Goal: Information Seeking & Learning: Learn about a topic

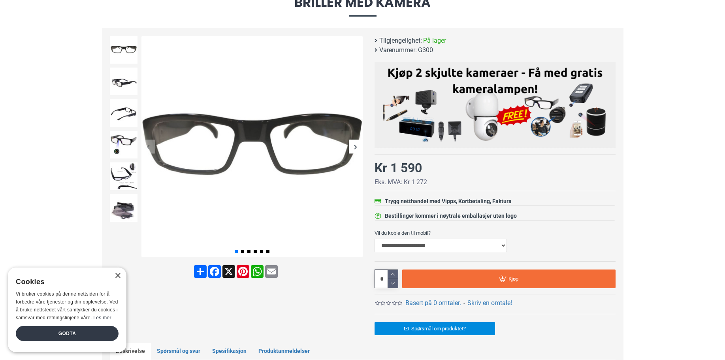
scroll to position [81, 0]
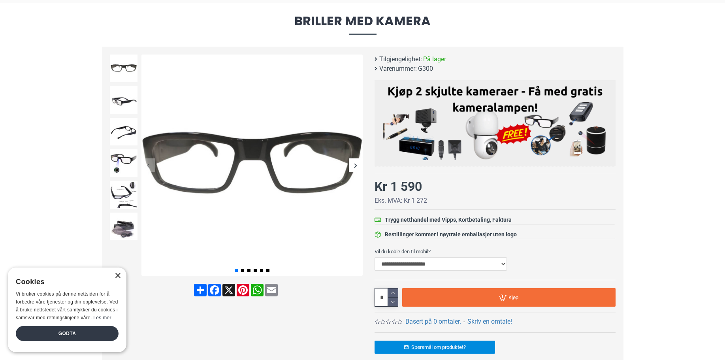
click at [117, 273] on div "×" at bounding box center [118, 276] width 6 height 6
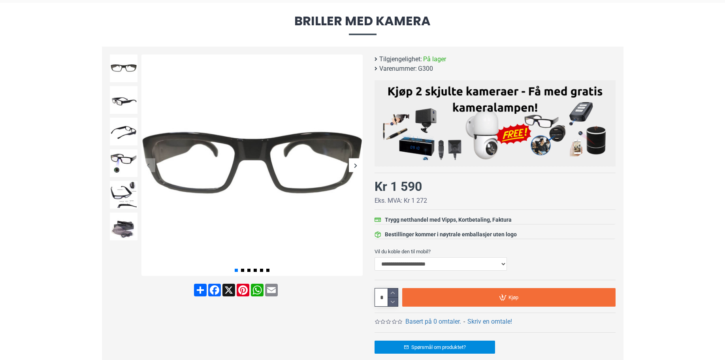
click at [357, 165] on div "Next slide" at bounding box center [356, 165] width 14 height 14
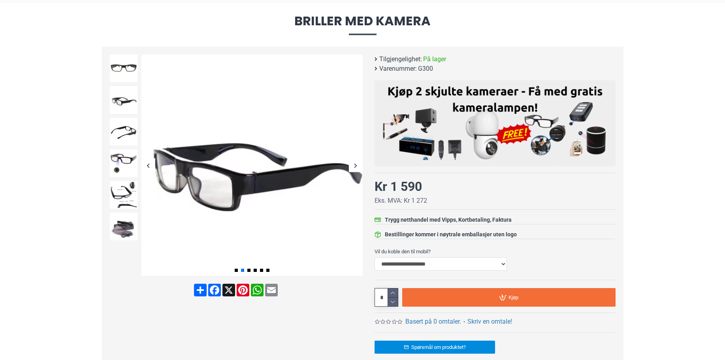
click at [357, 165] on div "Next slide" at bounding box center [356, 165] width 14 height 14
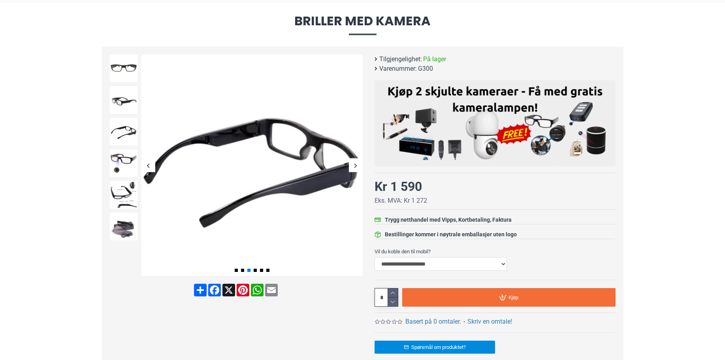
click at [357, 165] on div "Next slide" at bounding box center [356, 165] width 14 height 14
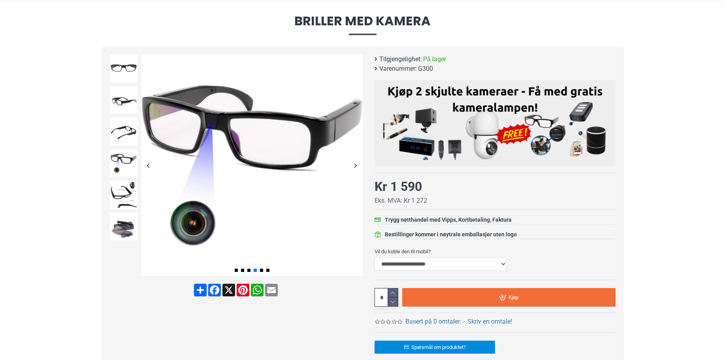
click at [357, 165] on div "Next slide" at bounding box center [356, 165] width 14 height 14
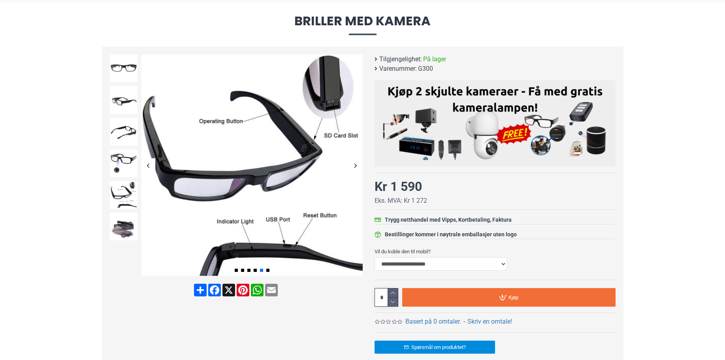
click at [357, 165] on div "Next slide" at bounding box center [356, 165] width 14 height 14
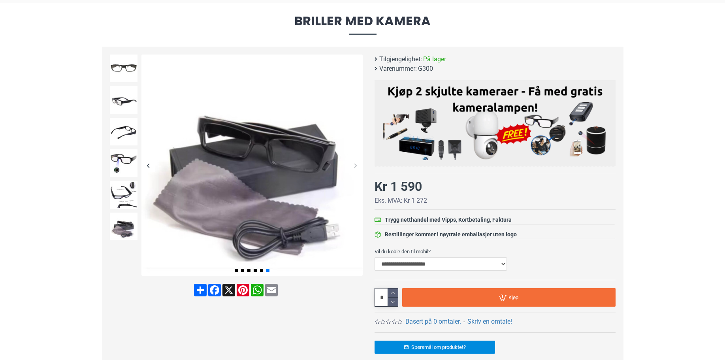
click at [357, 165] on div "Next slide" at bounding box center [356, 165] width 14 height 14
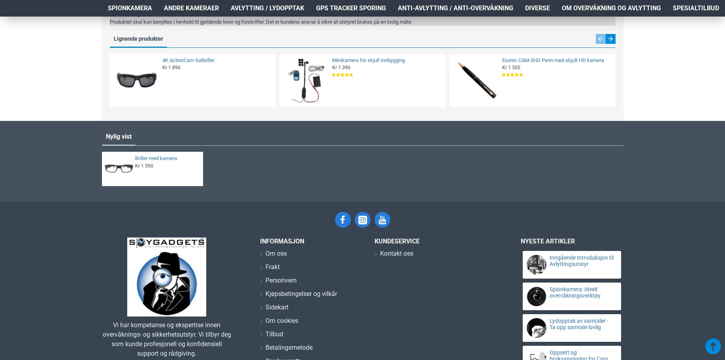
scroll to position [1031, 0]
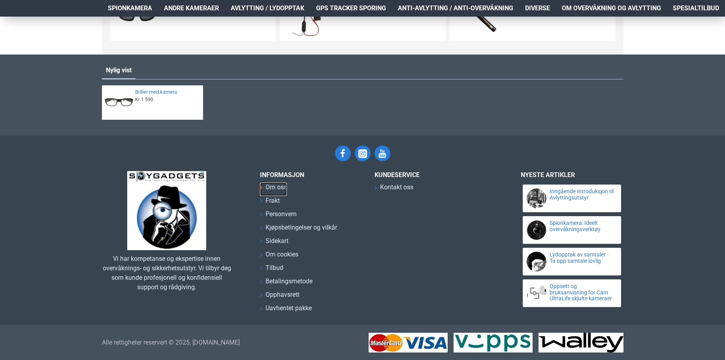
click at [283, 187] on span "Om oss" at bounding box center [276, 187] width 21 height 9
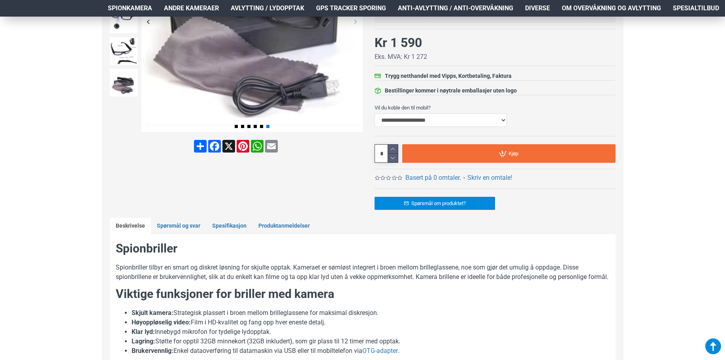
scroll to position [0, 0]
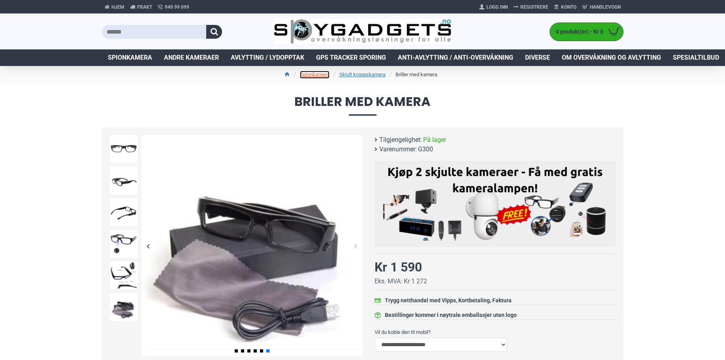
click at [317, 75] on link "Spionkamera" at bounding box center [315, 75] width 30 height 8
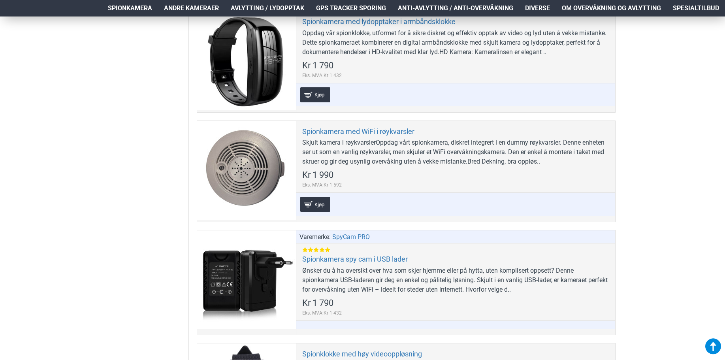
scroll to position [2983, 0]
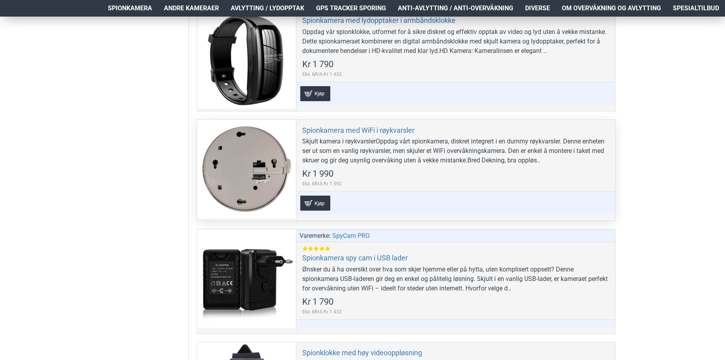
click at [232, 158] on div at bounding box center [246, 169] width 99 height 99
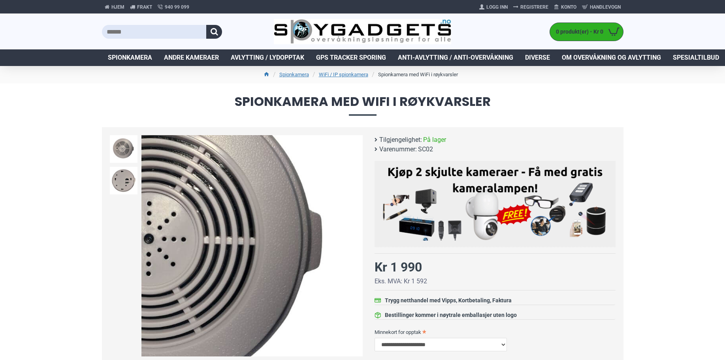
click at [356, 245] on div "Next slide" at bounding box center [356, 246] width 14 height 14
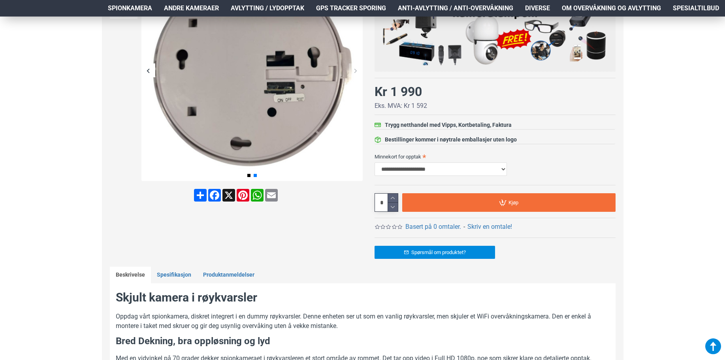
scroll to position [121, 0]
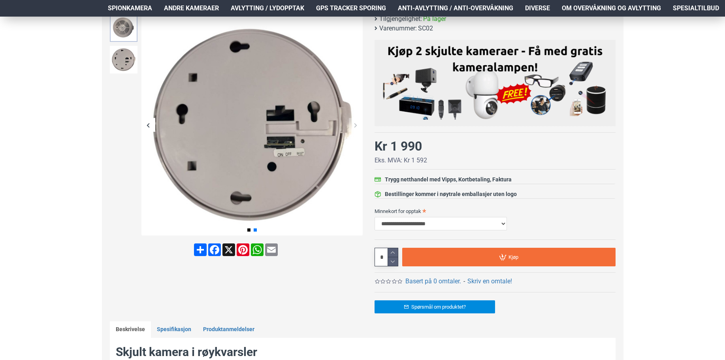
click at [116, 23] on img at bounding box center [124, 28] width 28 height 28
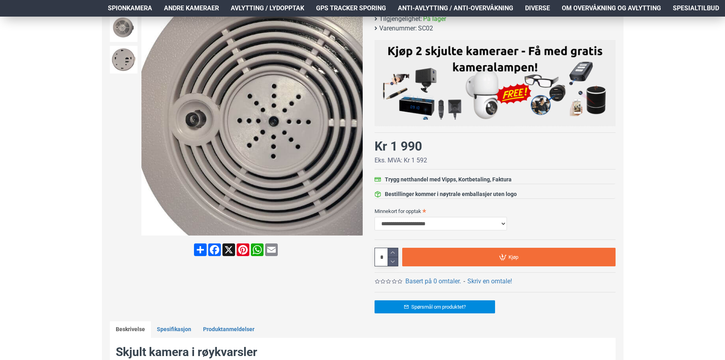
click at [197, 120] on img at bounding box center [251, 124] width 221 height 221
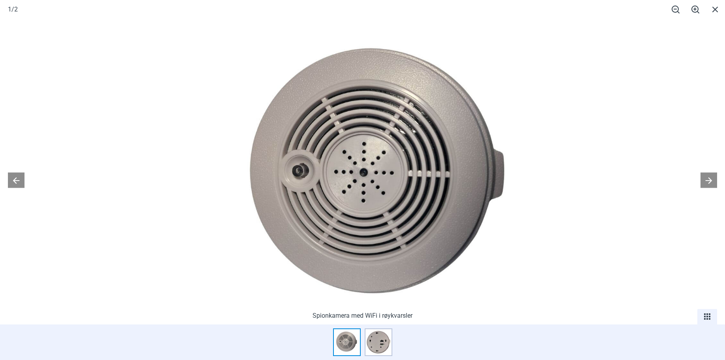
drag, startPoint x: 283, startPoint y: 174, endPoint x: 303, endPoint y: 156, distance: 26.3
click at [303, 157] on img at bounding box center [381, 178] width 321 height 321
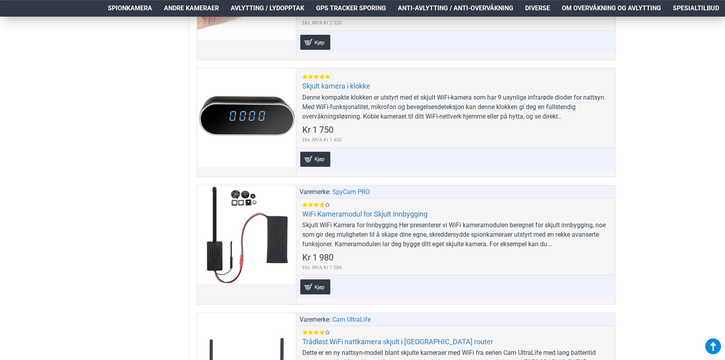
scroll to position [4193, 0]
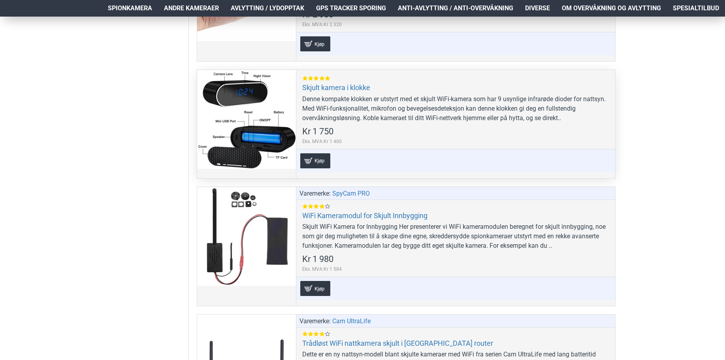
click at [242, 110] on div at bounding box center [246, 119] width 99 height 99
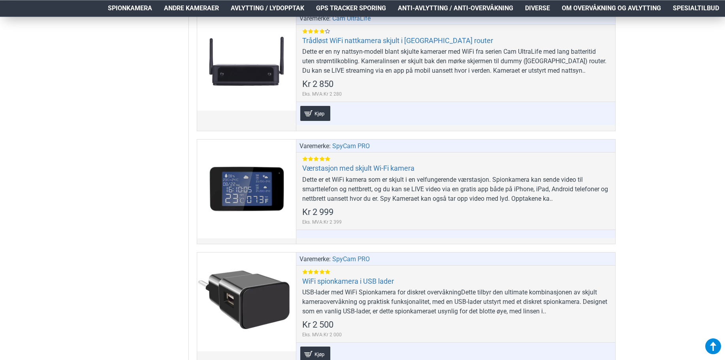
scroll to position [4515, 0]
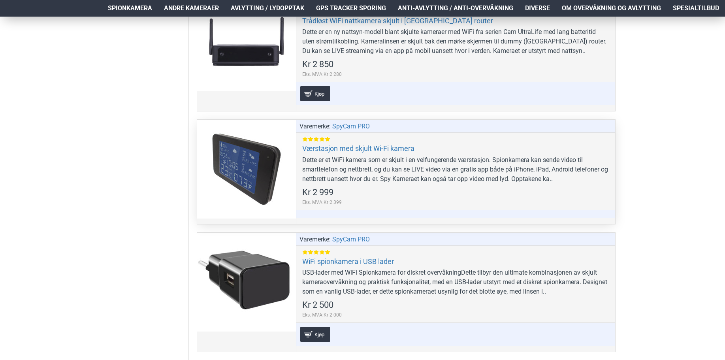
click at [251, 172] on div at bounding box center [246, 169] width 99 height 99
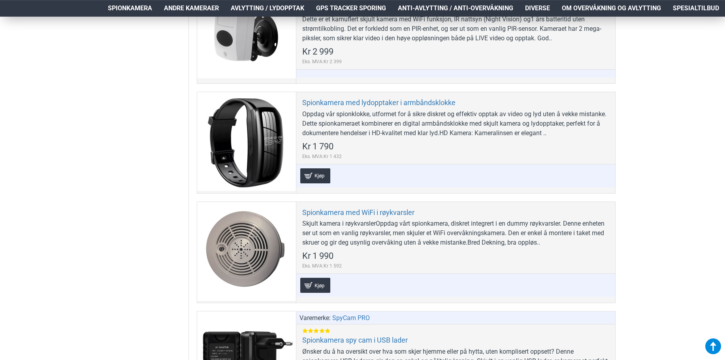
scroll to position [2903, 0]
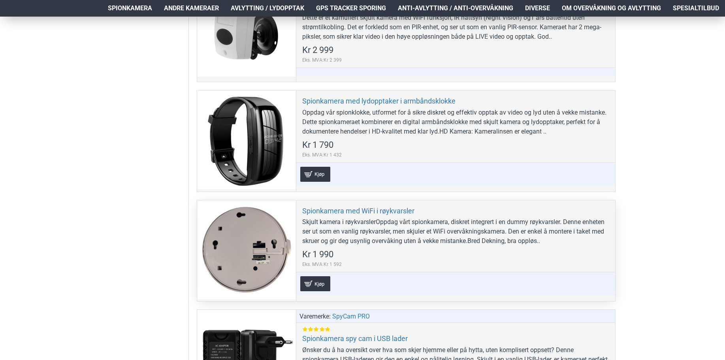
click at [249, 241] on div at bounding box center [246, 249] width 99 height 99
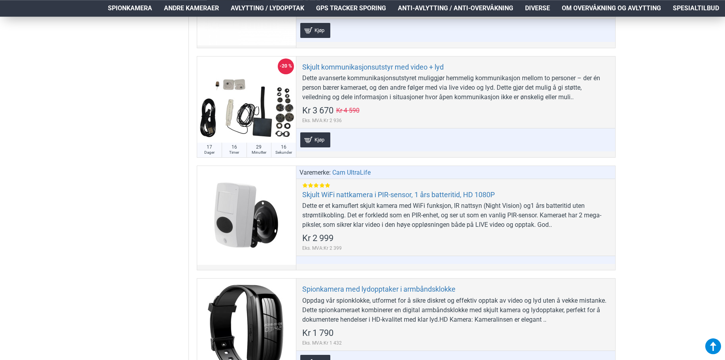
scroll to position [2701, 0]
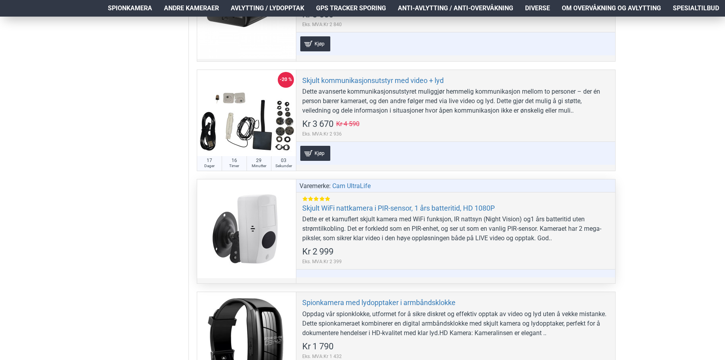
click at [248, 229] on div at bounding box center [246, 228] width 99 height 99
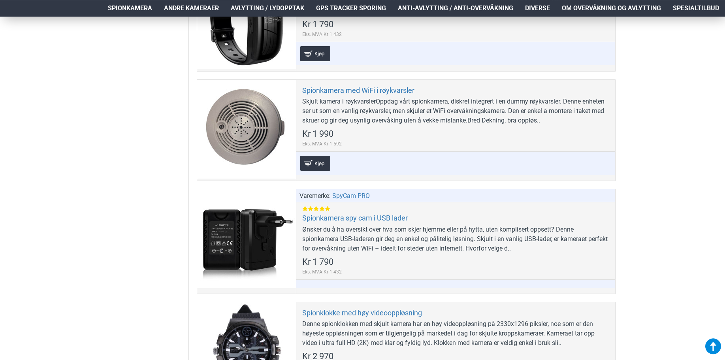
scroll to position [3024, 0]
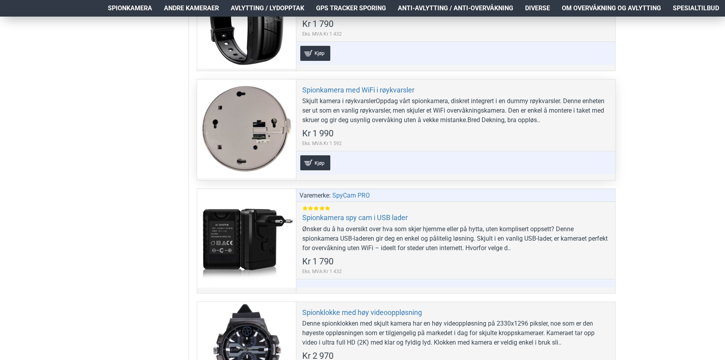
click at [231, 119] on div at bounding box center [246, 128] width 99 height 99
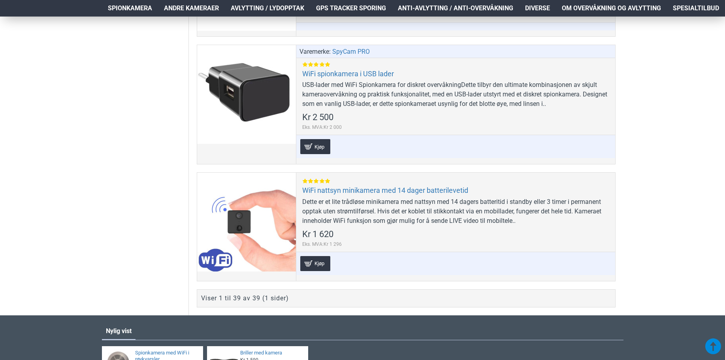
scroll to position [4636, 0]
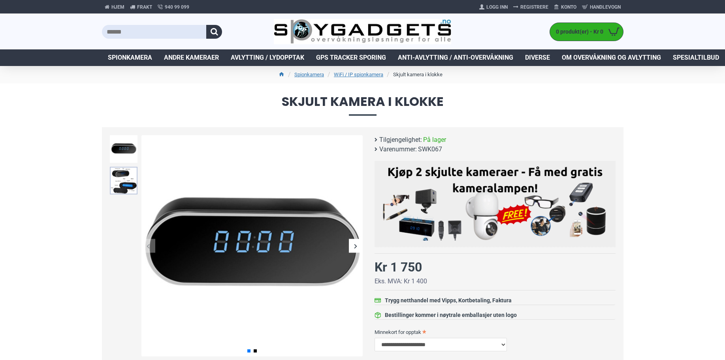
click at [126, 181] on img at bounding box center [124, 181] width 28 height 28
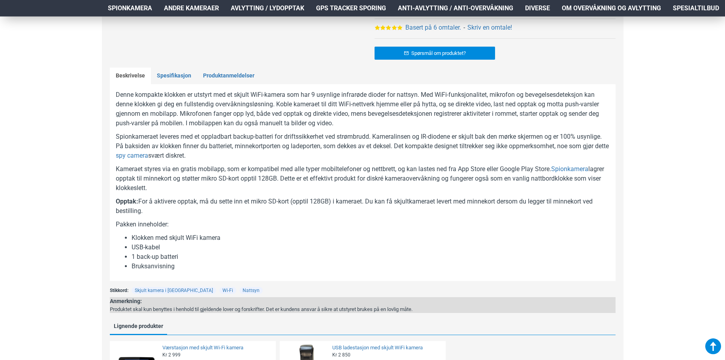
scroll to position [323, 0]
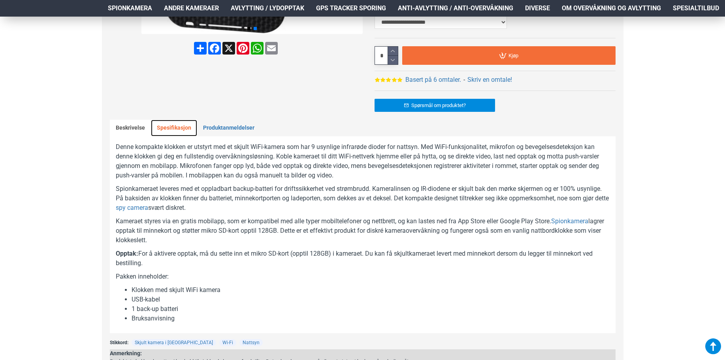
click at [171, 128] on link "Spesifikasjon" at bounding box center [174, 128] width 46 height 17
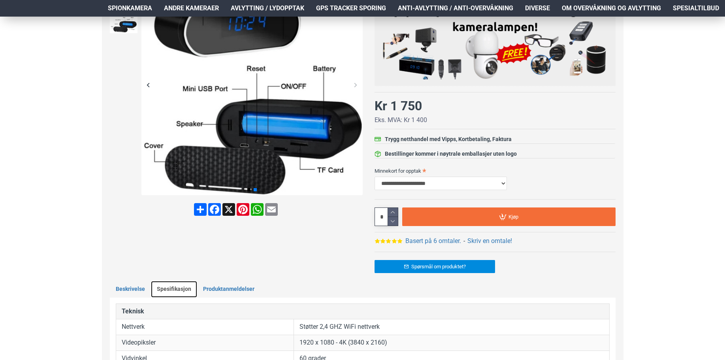
scroll to position [0, 0]
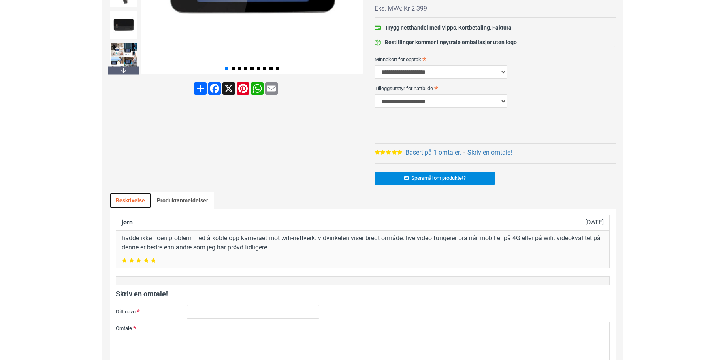
click at [135, 202] on link "Beskrivelse" at bounding box center [130, 200] width 41 height 17
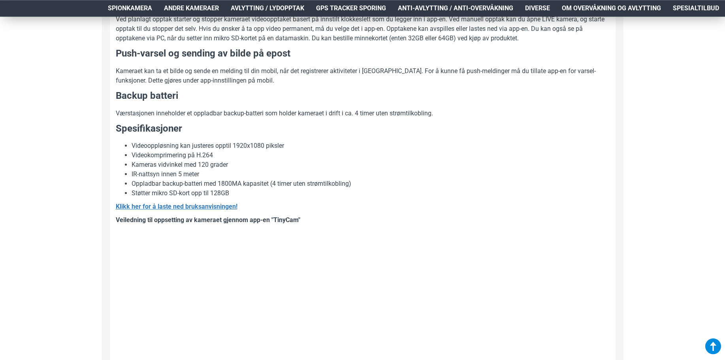
scroll to position [685, 0]
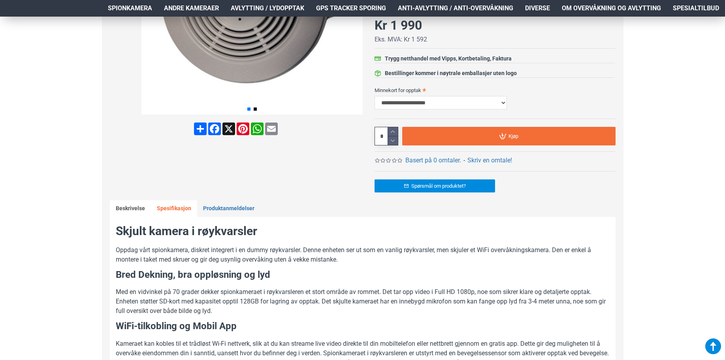
scroll to position [242, 0]
click at [177, 206] on link "Spesifikasjon" at bounding box center [174, 208] width 46 height 17
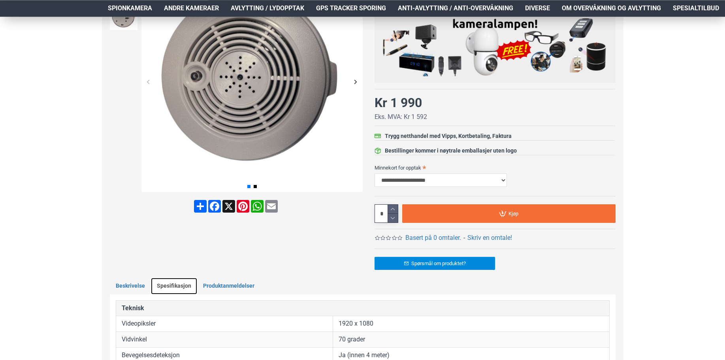
scroll to position [161, 0]
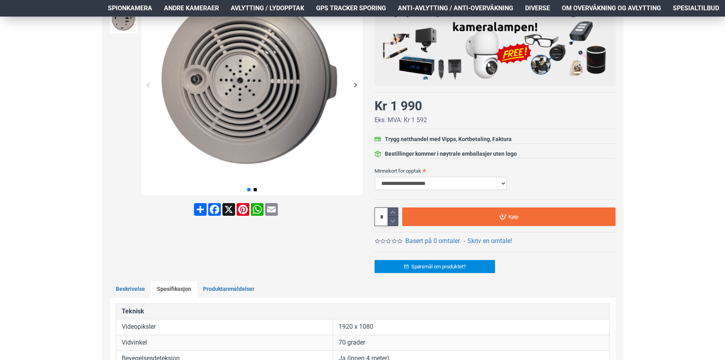
click at [375, 177] on select "**********" at bounding box center [441, 183] width 132 height 13
click at [503, 183] on select "**********" at bounding box center [441, 183] width 132 height 13
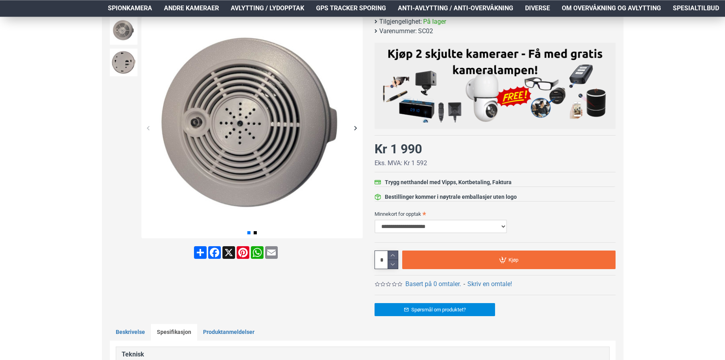
scroll to position [81, 0]
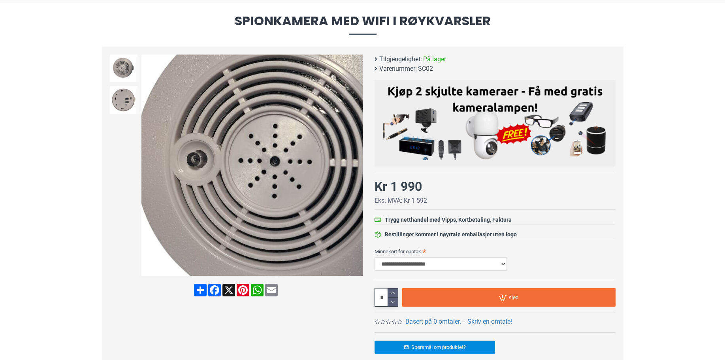
click at [196, 161] on img at bounding box center [251, 165] width 221 height 221
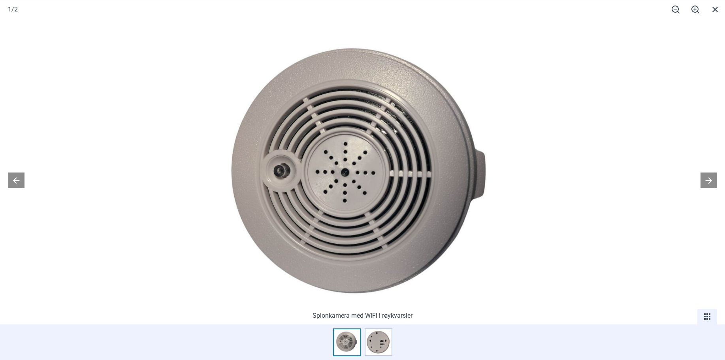
scroll to position [161, 0]
click at [279, 174] on img at bounding box center [362, 178] width 321 height 321
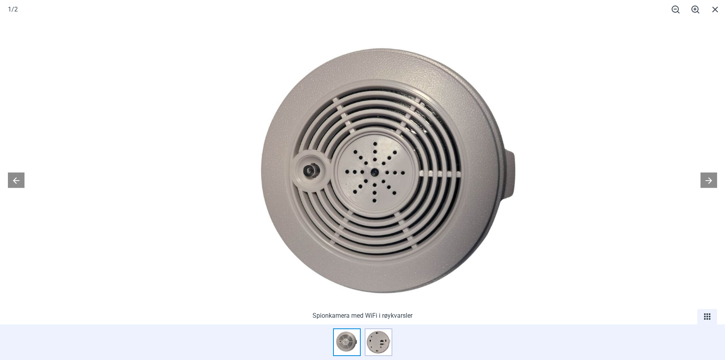
drag, startPoint x: 279, startPoint y: 173, endPoint x: 309, endPoint y: 180, distance: 30.5
click at [309, 180] on img at bounding box center [392, 178] width 321 height 321
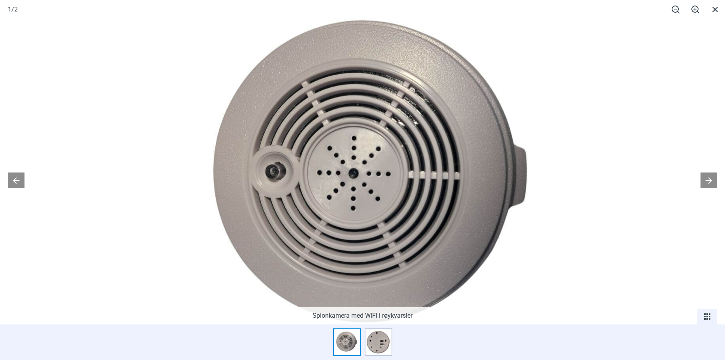
drag, startPoint x: 304, startPoint y: 178, endPoint x: 300, endPoint y: 189, distance: 11.5
click at [300, 189] on img at bounding box center [374, 180] width 395 height 395
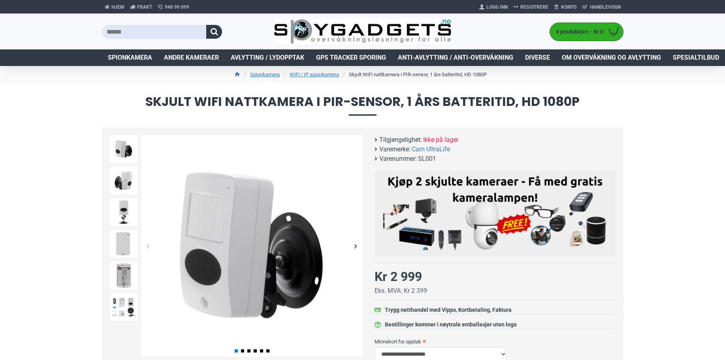
click at [355, 247] on div "Next slide" at bounding box center [356, 246] width 14 height 14
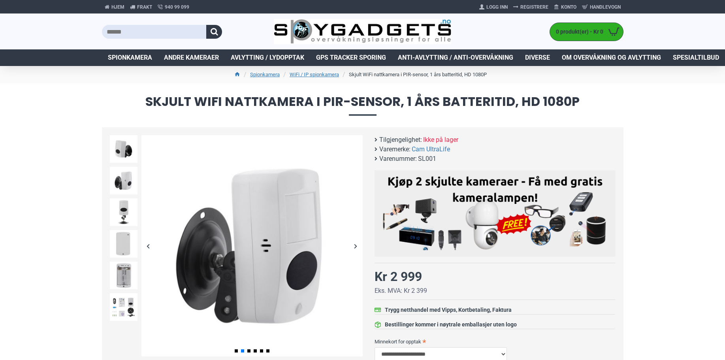
click at [355, 247] on div "Next slide" at bounding box center [356, 246] width 14 height 14
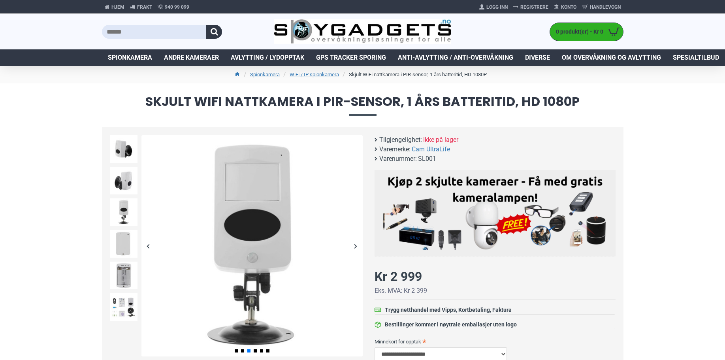
click at [355, 247] on div "Next slide" at bounding box center [356, 246] width 14 height 14
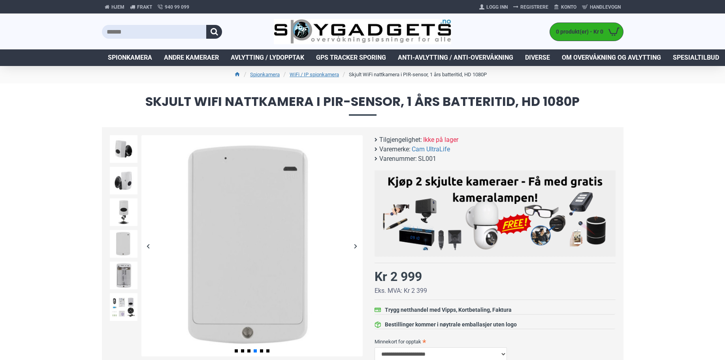
click at [355, 247] on div "Next slide" at bounding box center [356, 246] width 14 height 14
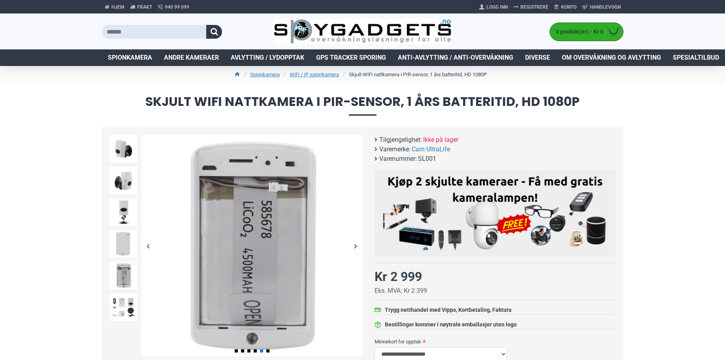
click at [355, 247] on div "Next slide" at bounding box center [356, 246] width 14 height 14
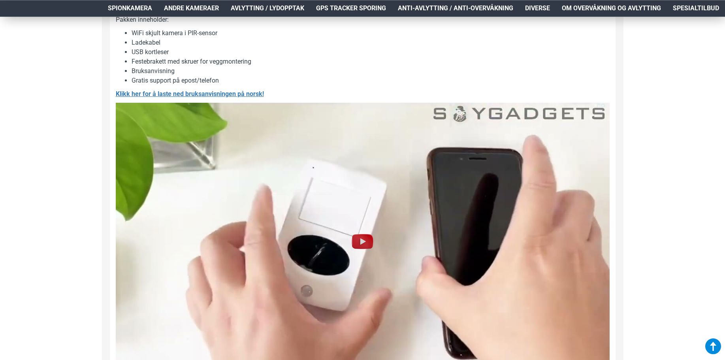
scroll to position [847, 0]
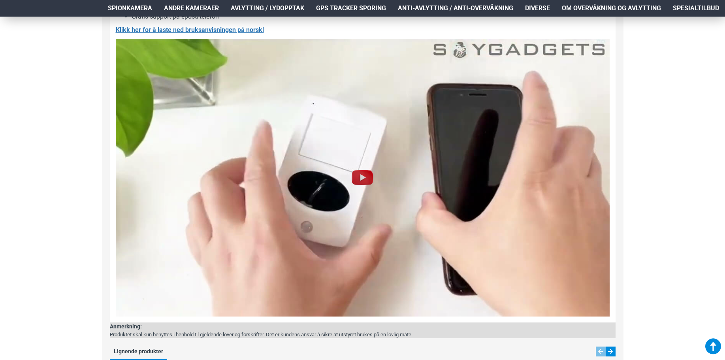
click at [359, 183] on img at bounding box center [362, 177] width 25 height 25
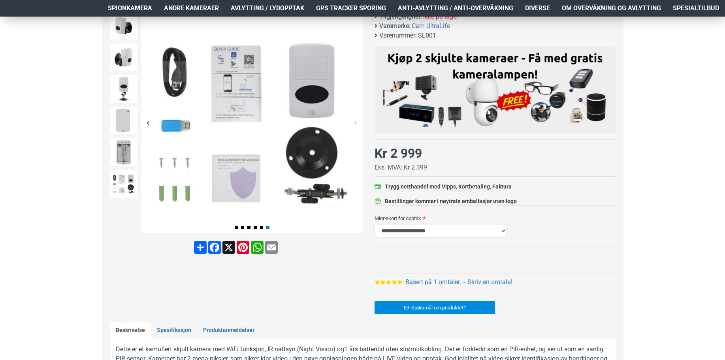
scroll to position [121, 0]
